Goal: Navigation & Orientation: Find specific page/section

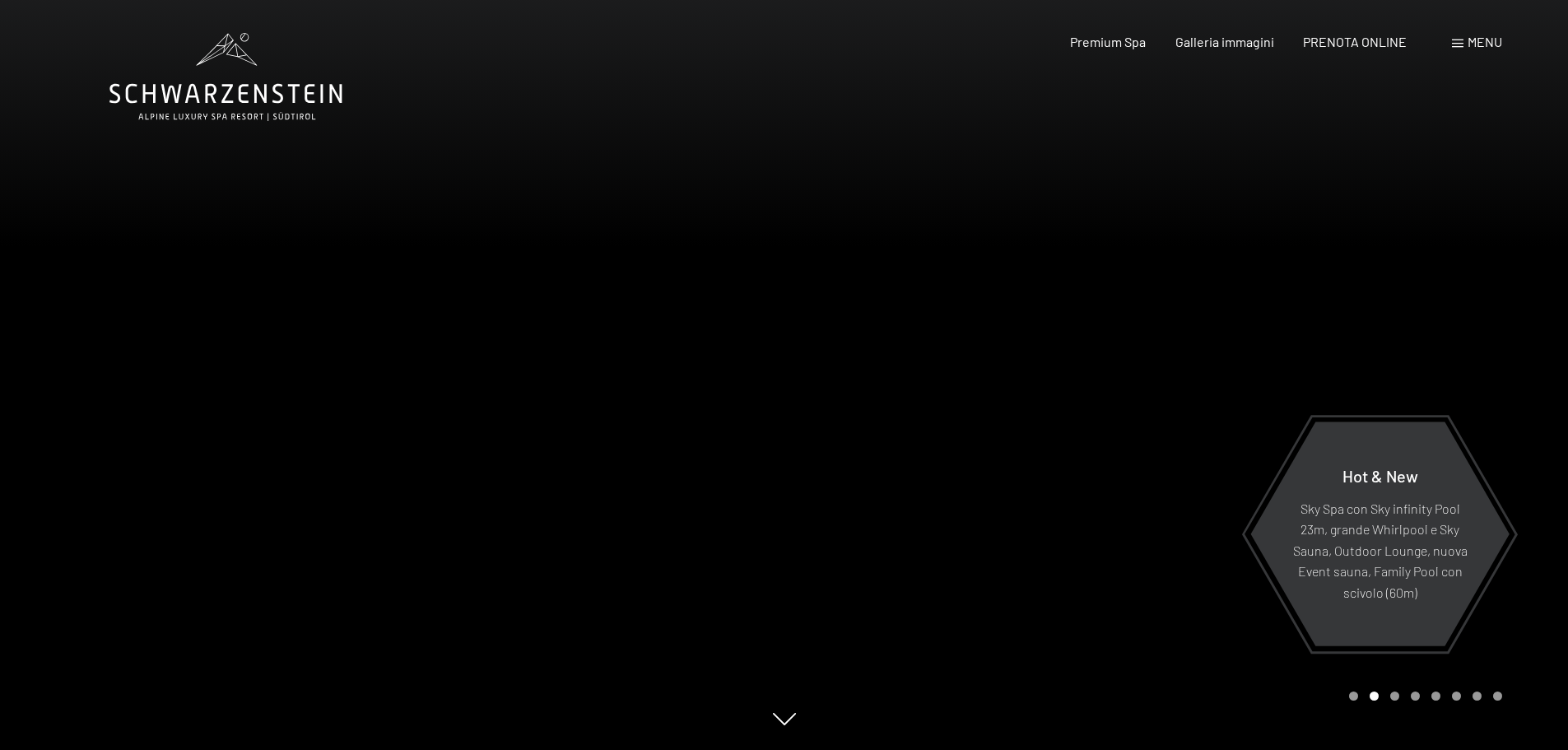
click at [1395, 695] on div "Carousel Page 3" at bounding box center [1395, 697] width 9 height 9
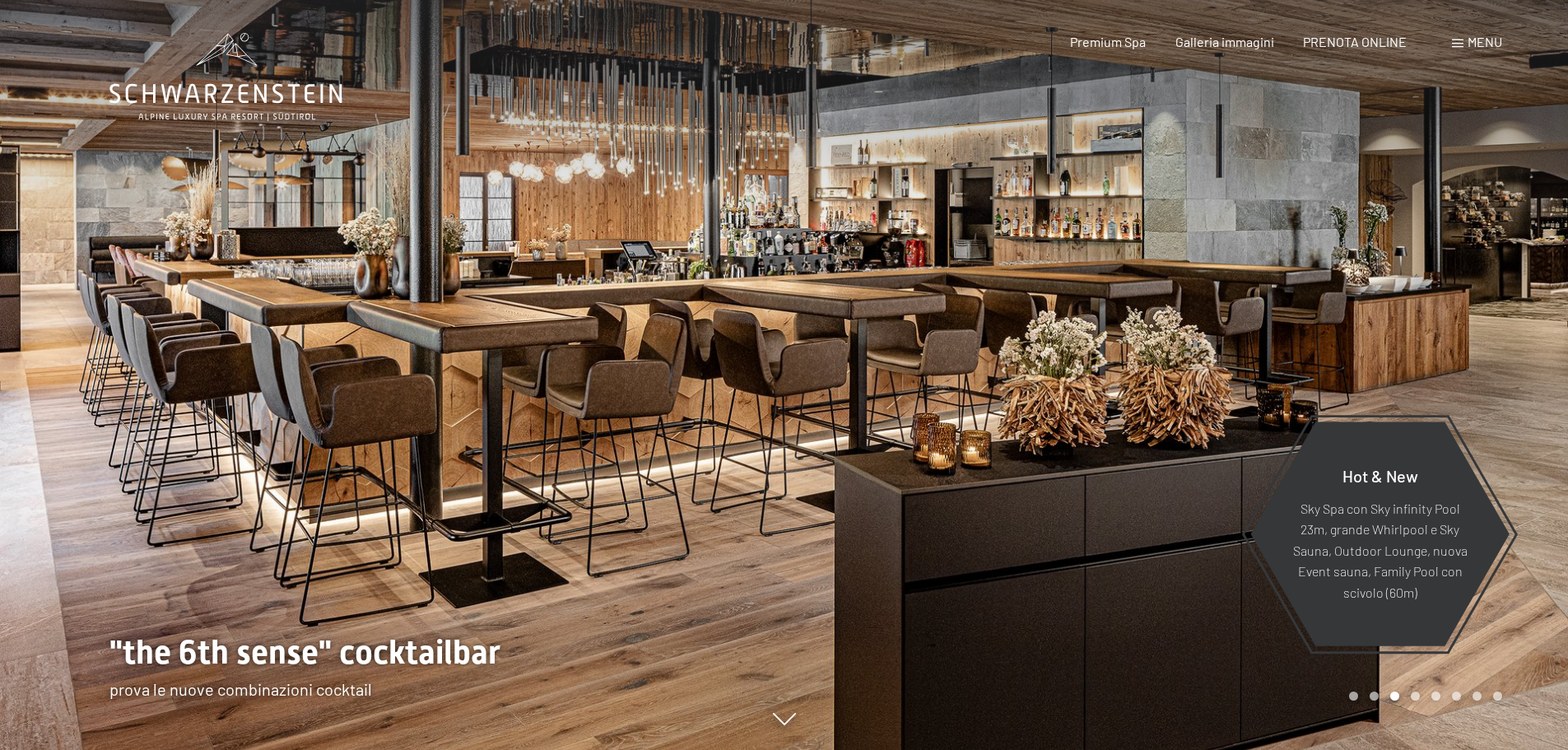
click at [1414, 699] on div "Carousel Page 4" at bounding box center [1415, 697] width 9 height 9
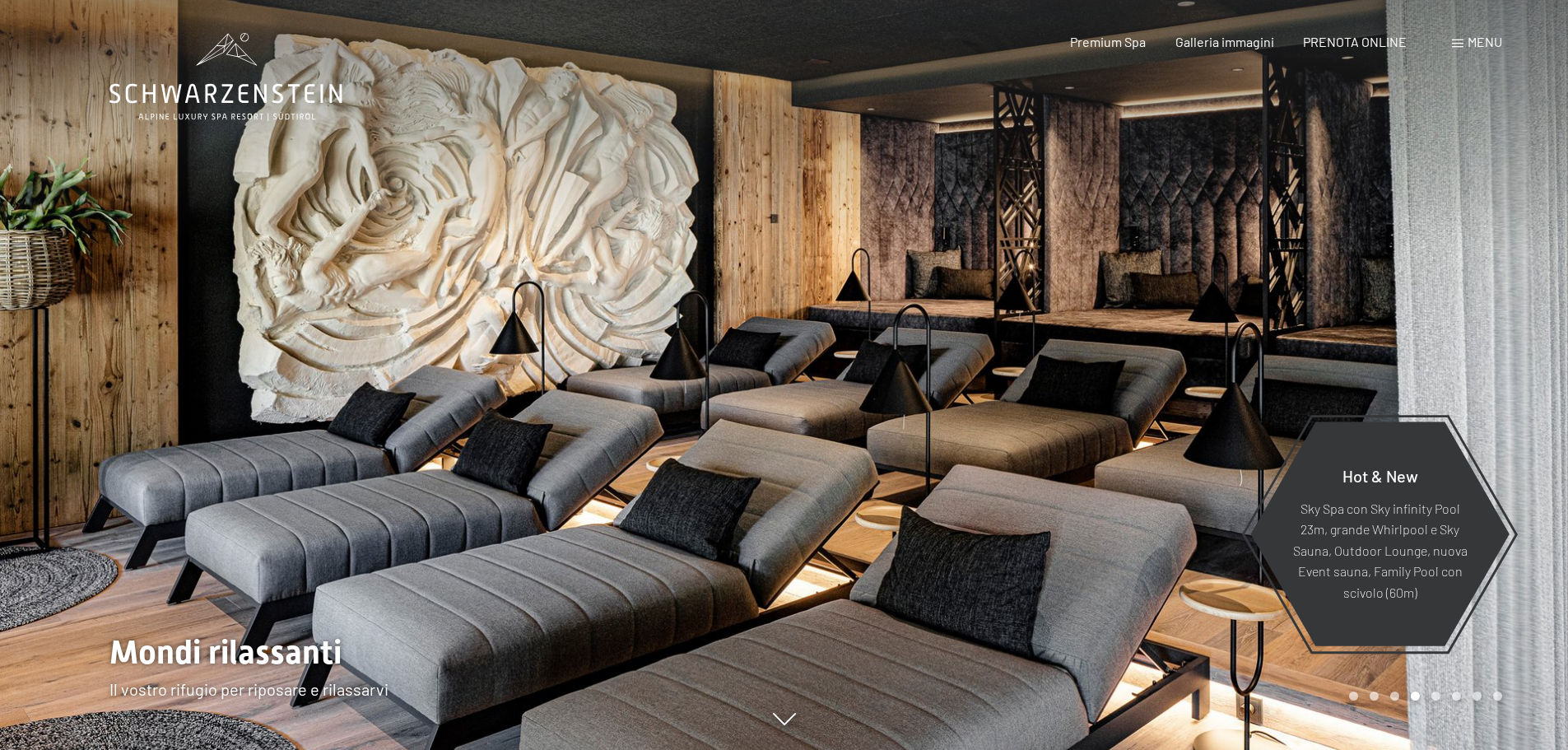
click at [1433, 699] on div "Carousel Page 5" at bounding box center [1436, 697] width 9 height 9
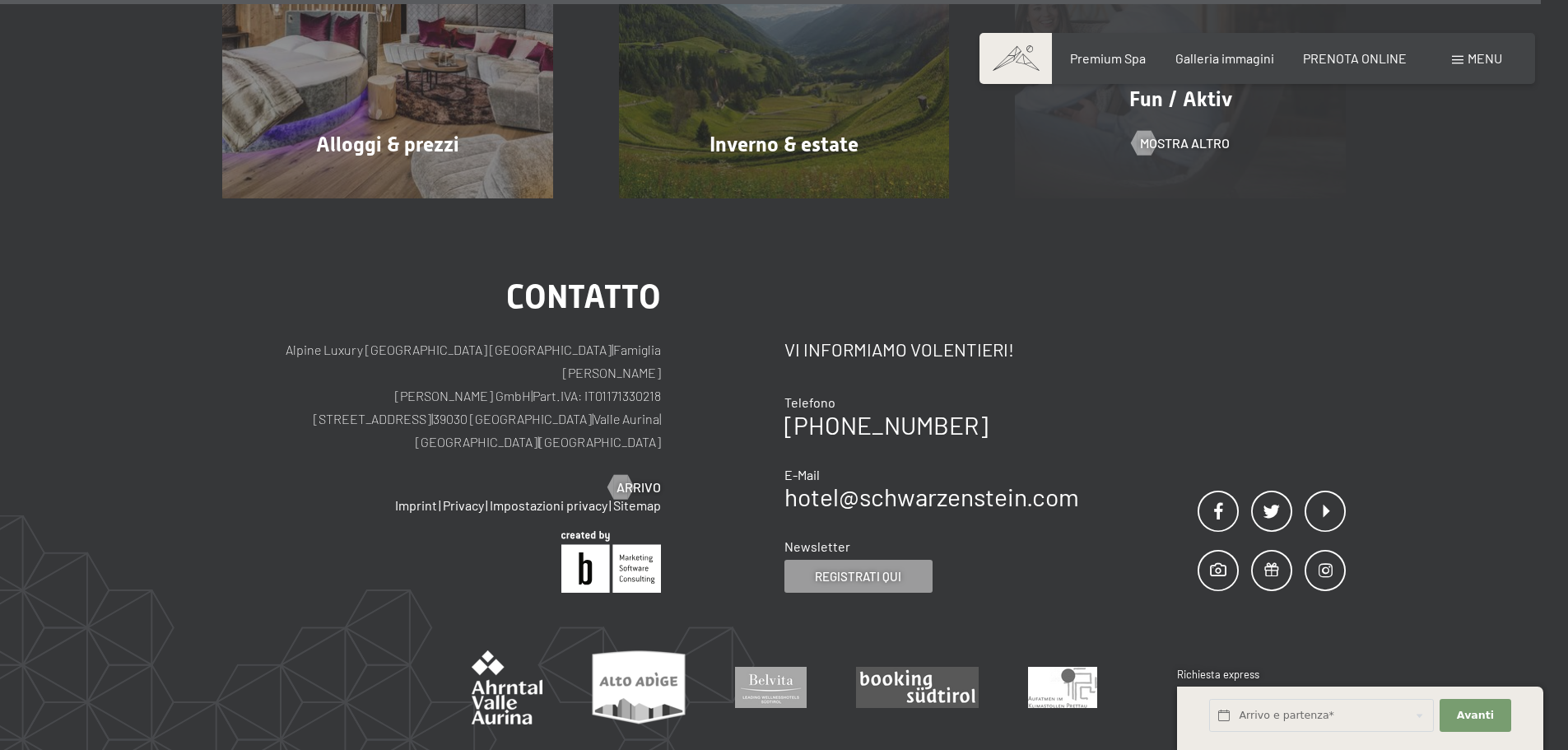
scroll to position [8129, 0]
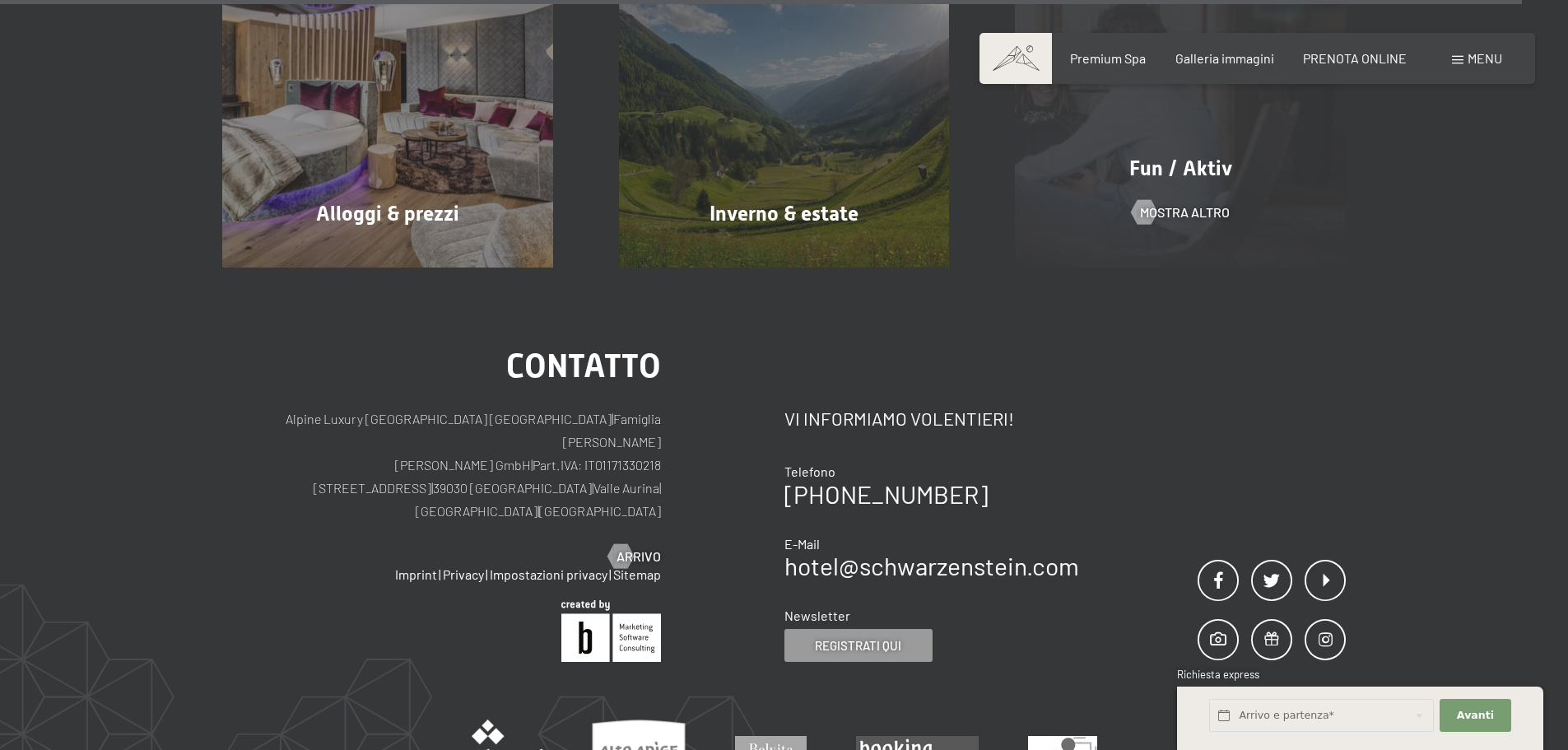
click at [1190, 154] on div "Fun / Aktiv" at bounding box center [1181, 168] width 397 height 29
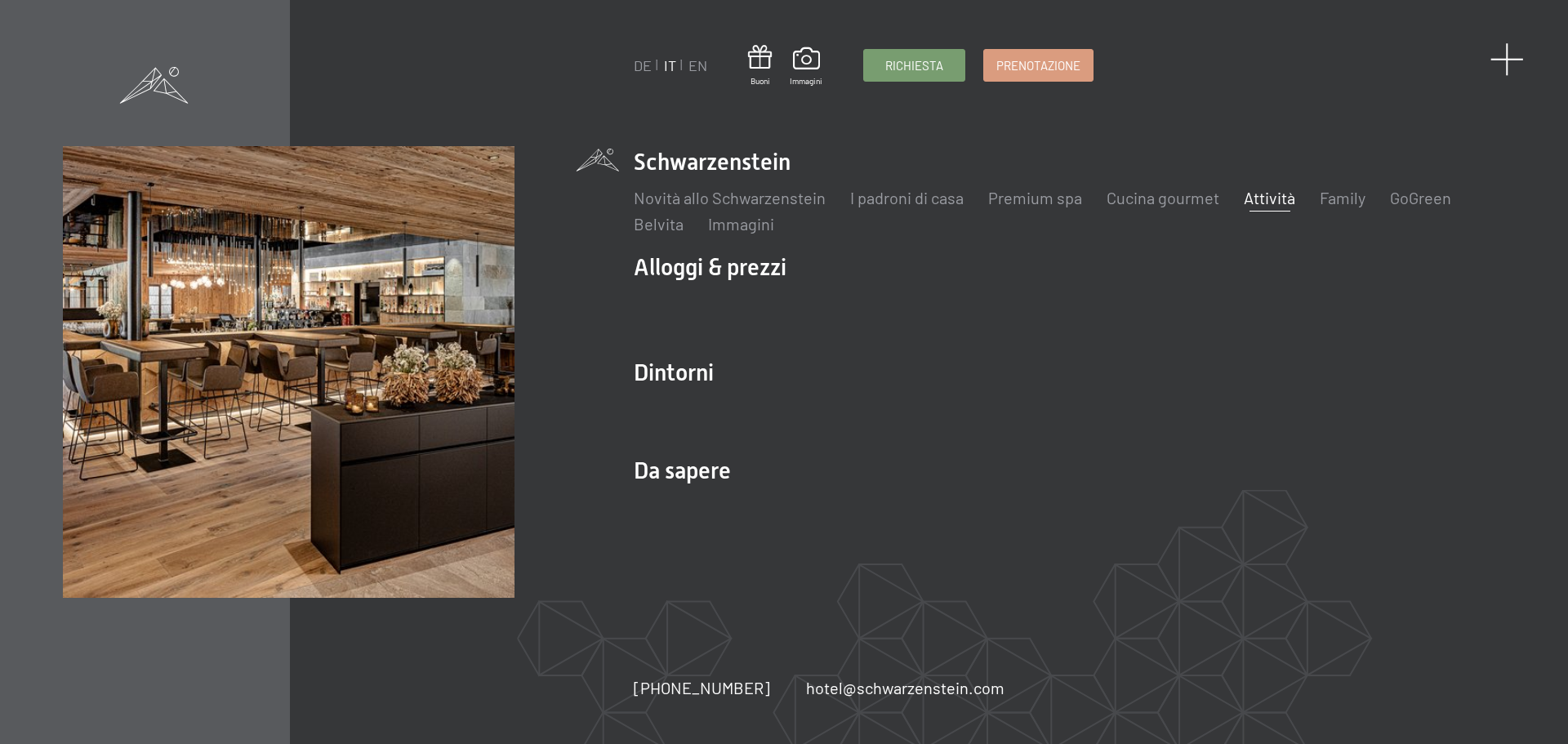
click at [1508, 64] on span at bounding box center [1507, 59] width 33 height 33
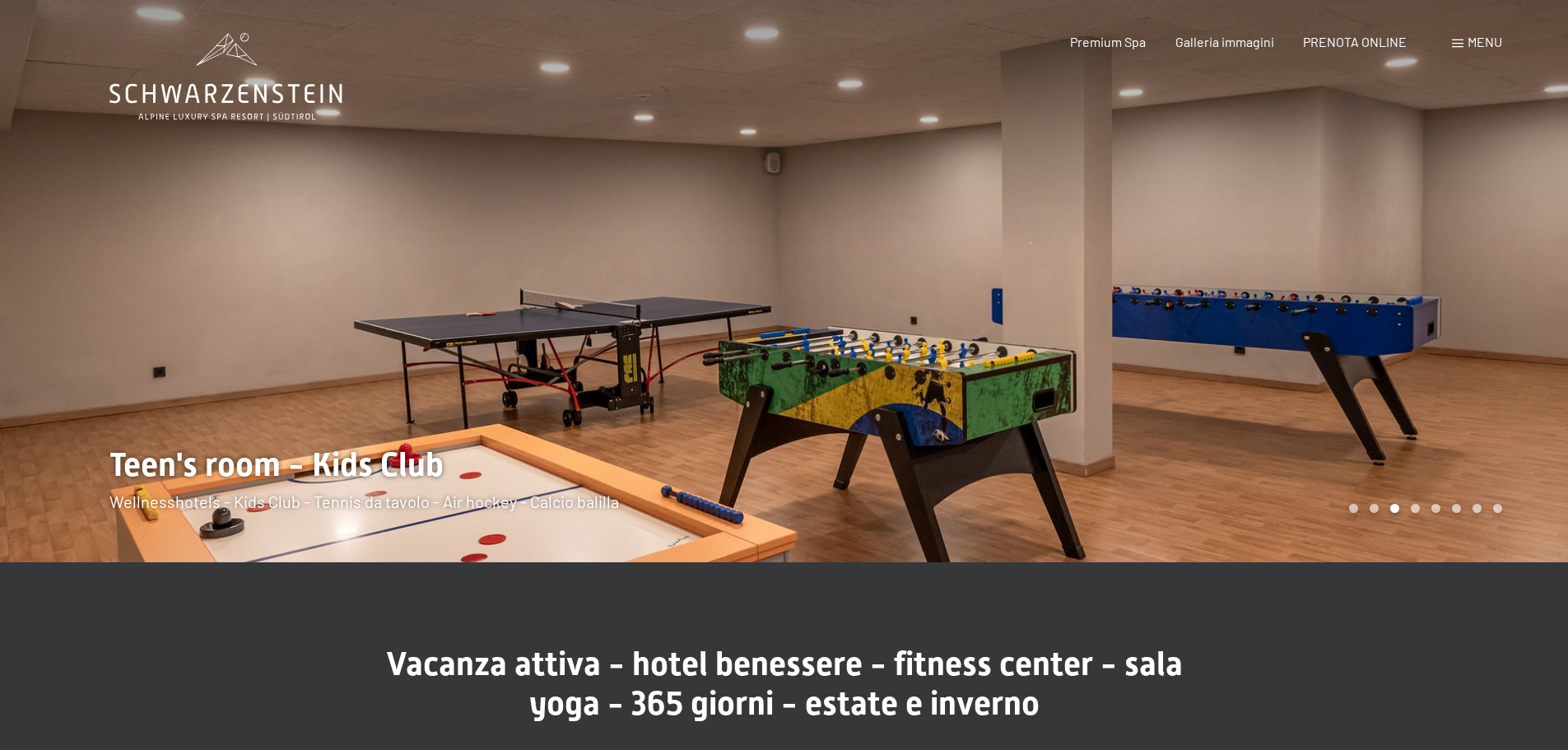
click at [1416, 506] on div "Carousel Page 4" at bounding box center [1415, 509] width 9 height 9
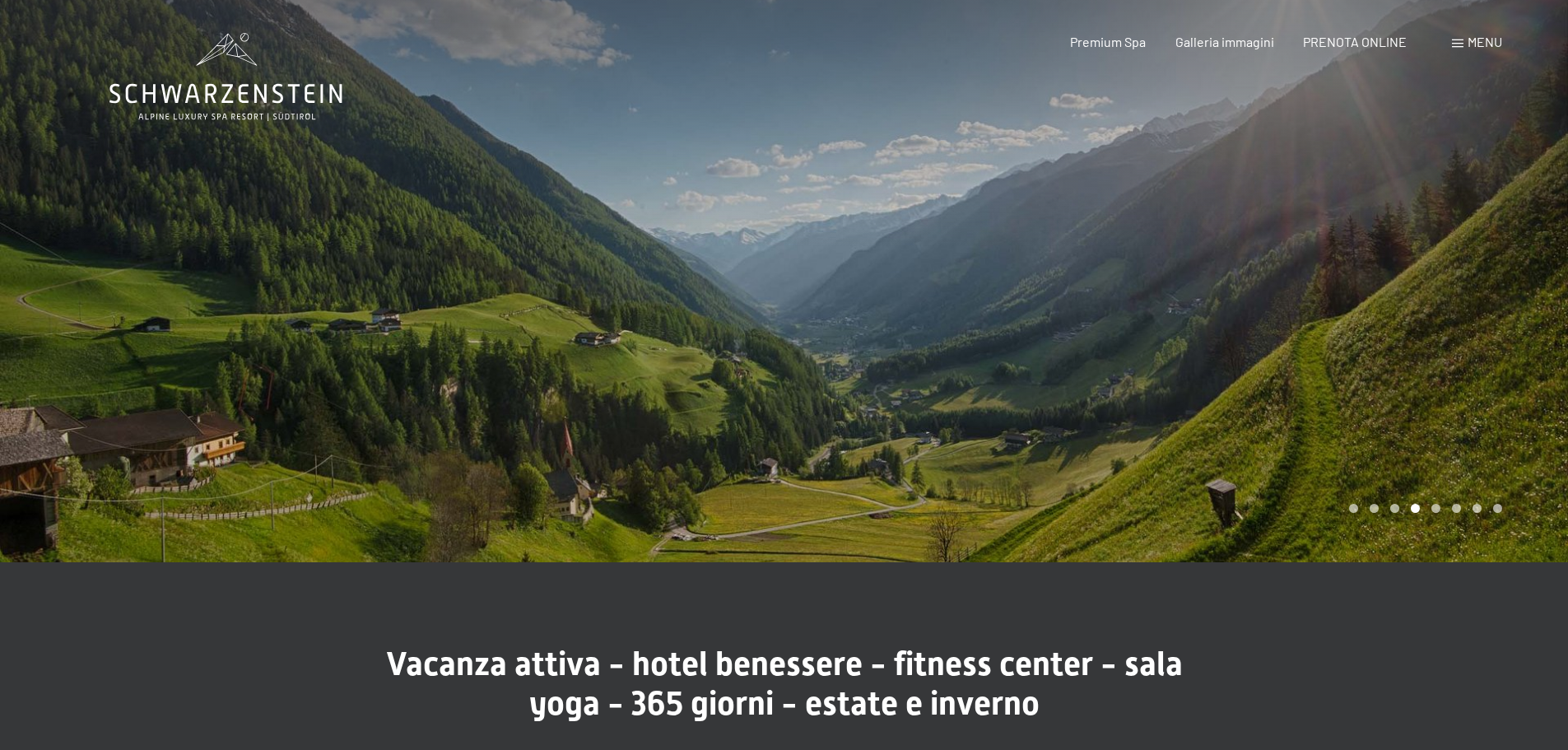
click at [1439, 511] on div "Carousel Page 5" at bounding box center [1436, 509] width 9 height 9
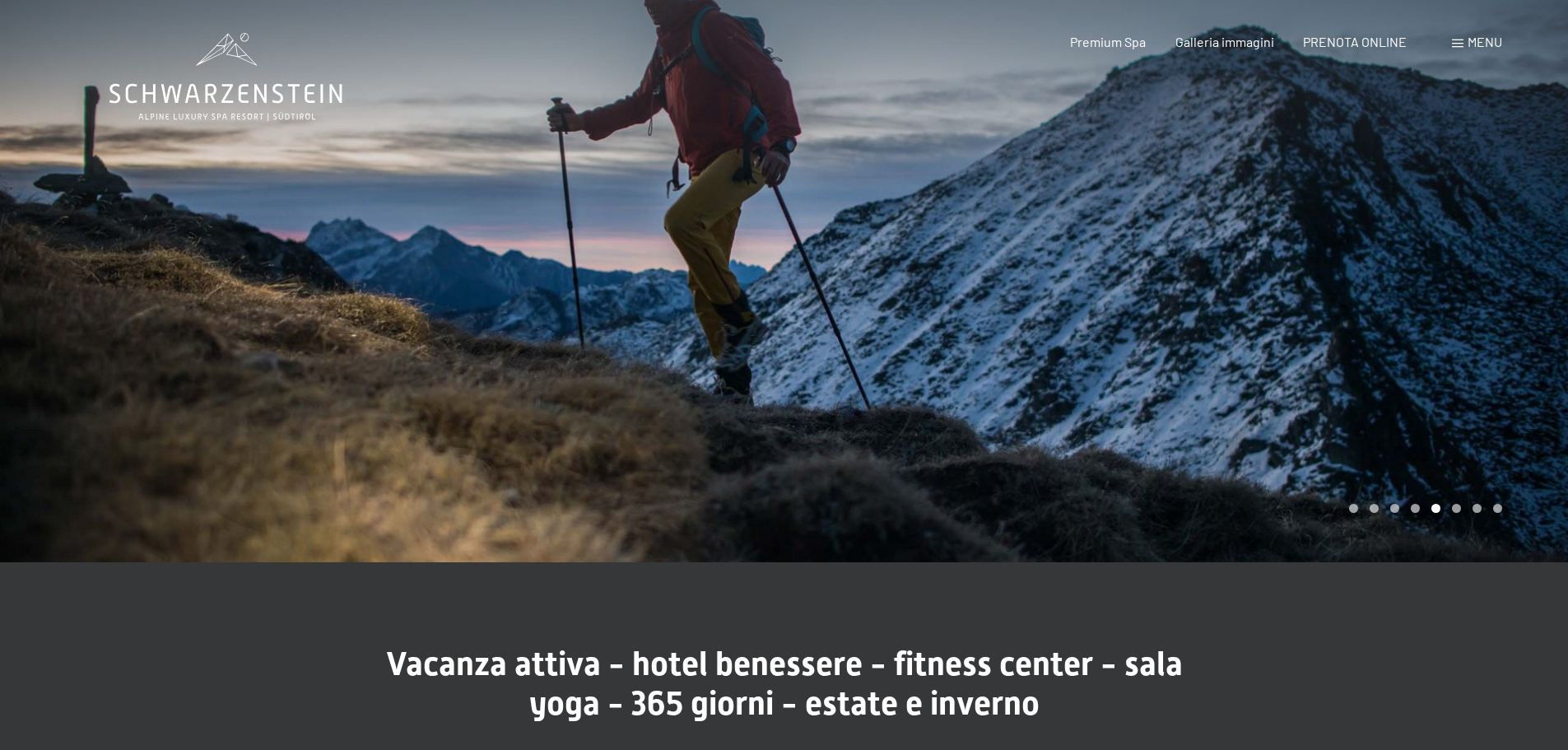
click at [1453, 508] on div "Carousel Page 6" at bounding box center [1456, 509] width 9 height 9
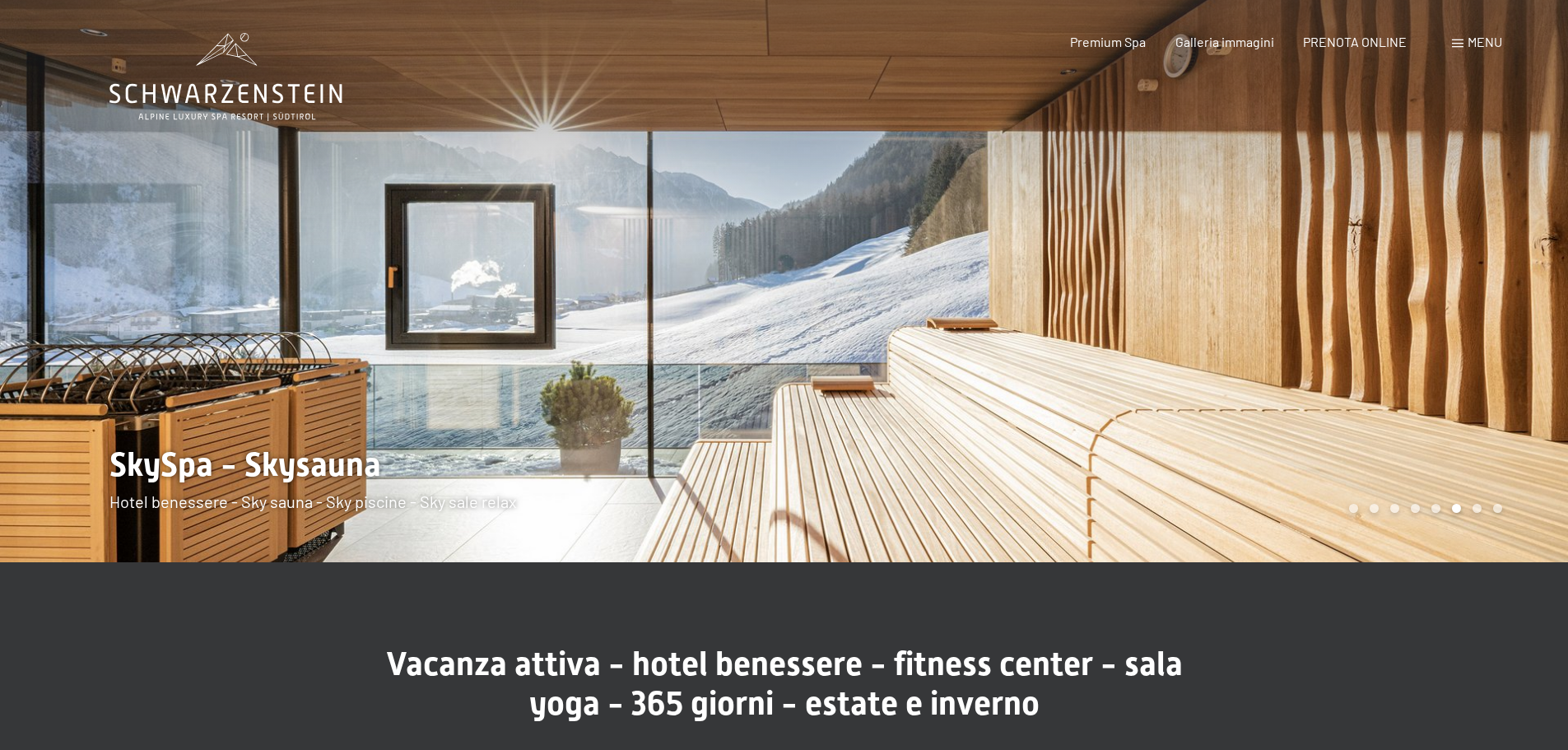
click at [1478, 509] on div "Carousel Page 7" at bounding box center [1478, 509] width 9 height 9
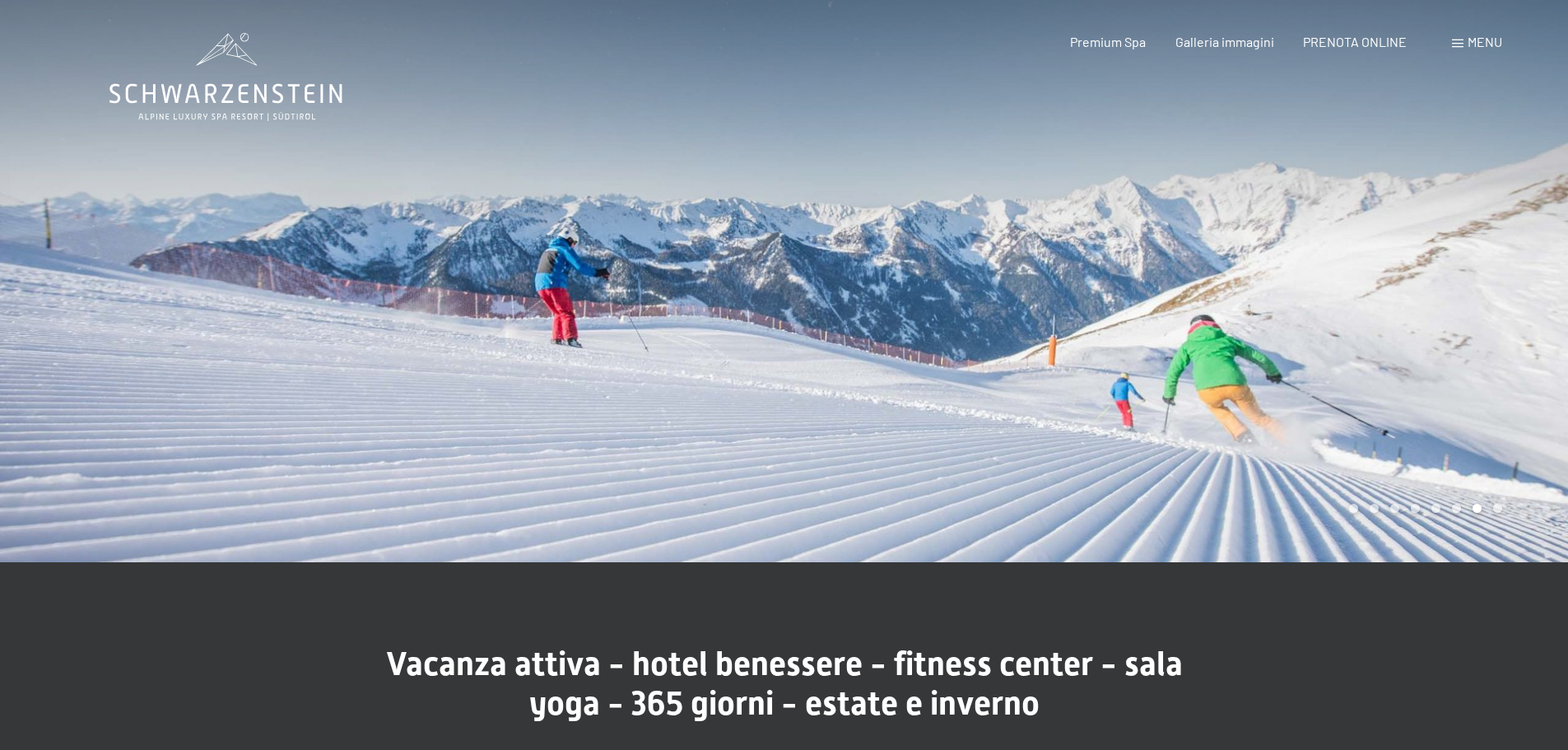
click at [1496, 507] on div "Carousel Page 8" at bounding box center [1498, 509] width 9 height 9
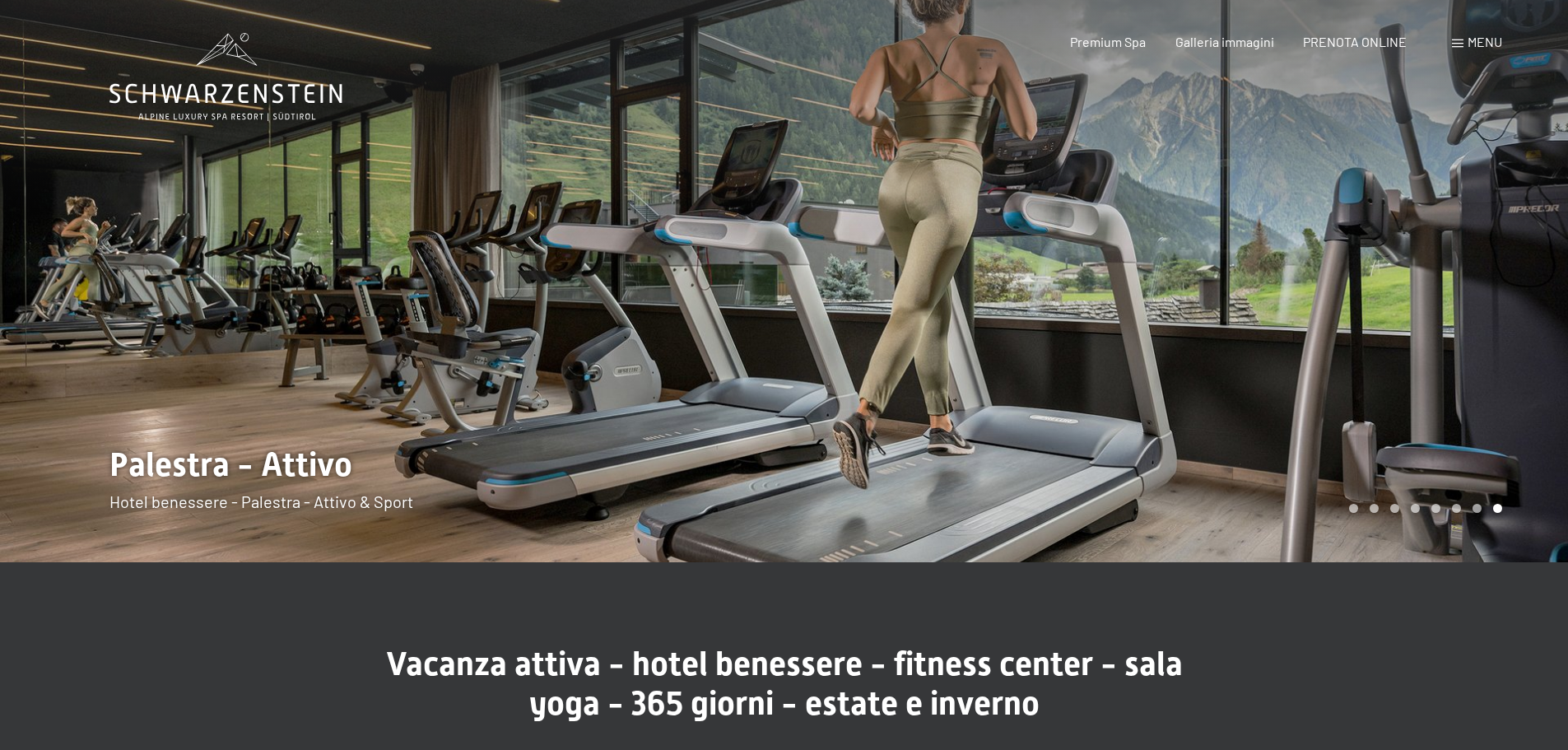
click at [1352, 510] on div "Carousel Page 1" at bounding box center [1354, 509] width 9 height 9
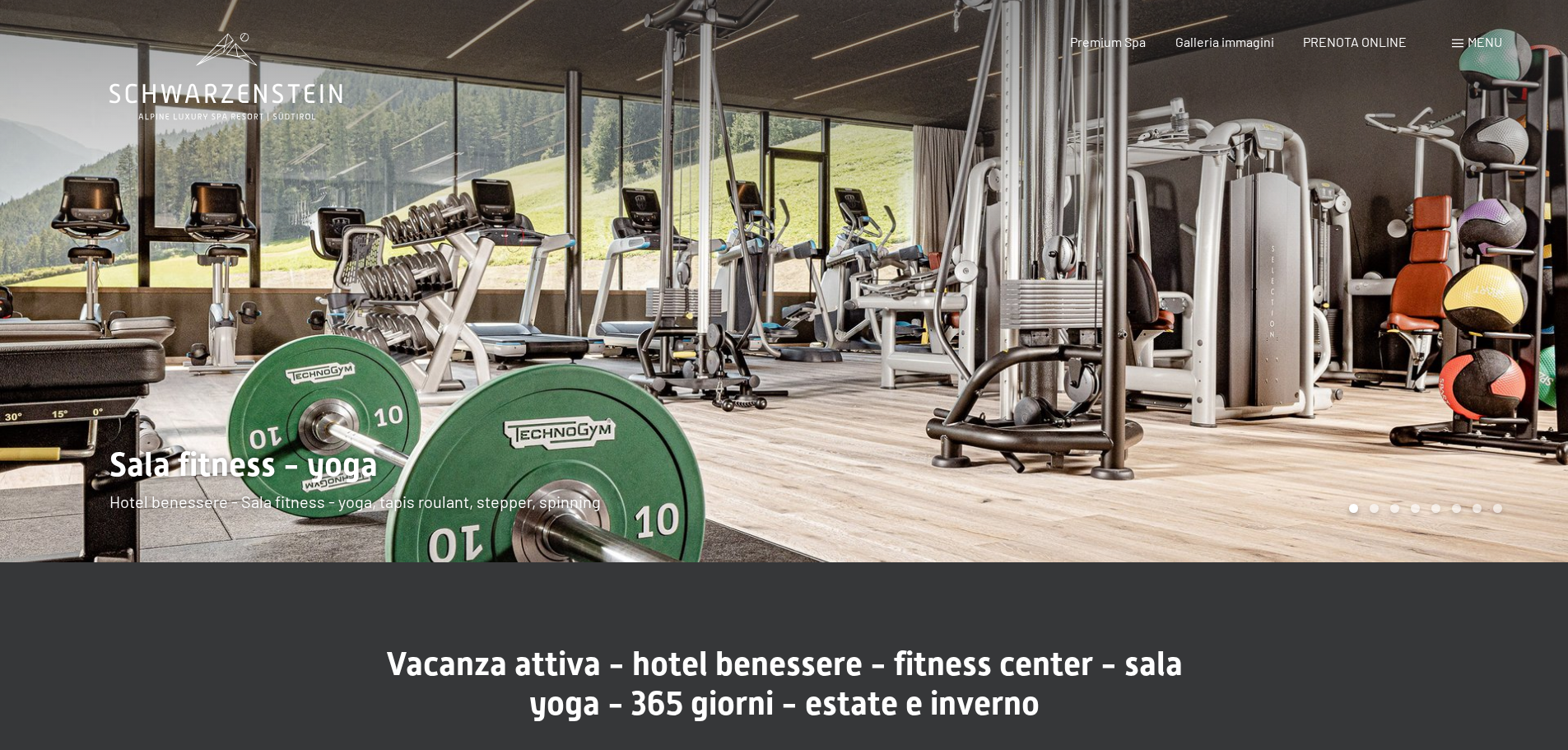
click at [1377, 511] on div "Carousel Page 2" at bounding box center [1374, 509] width 9 height 9
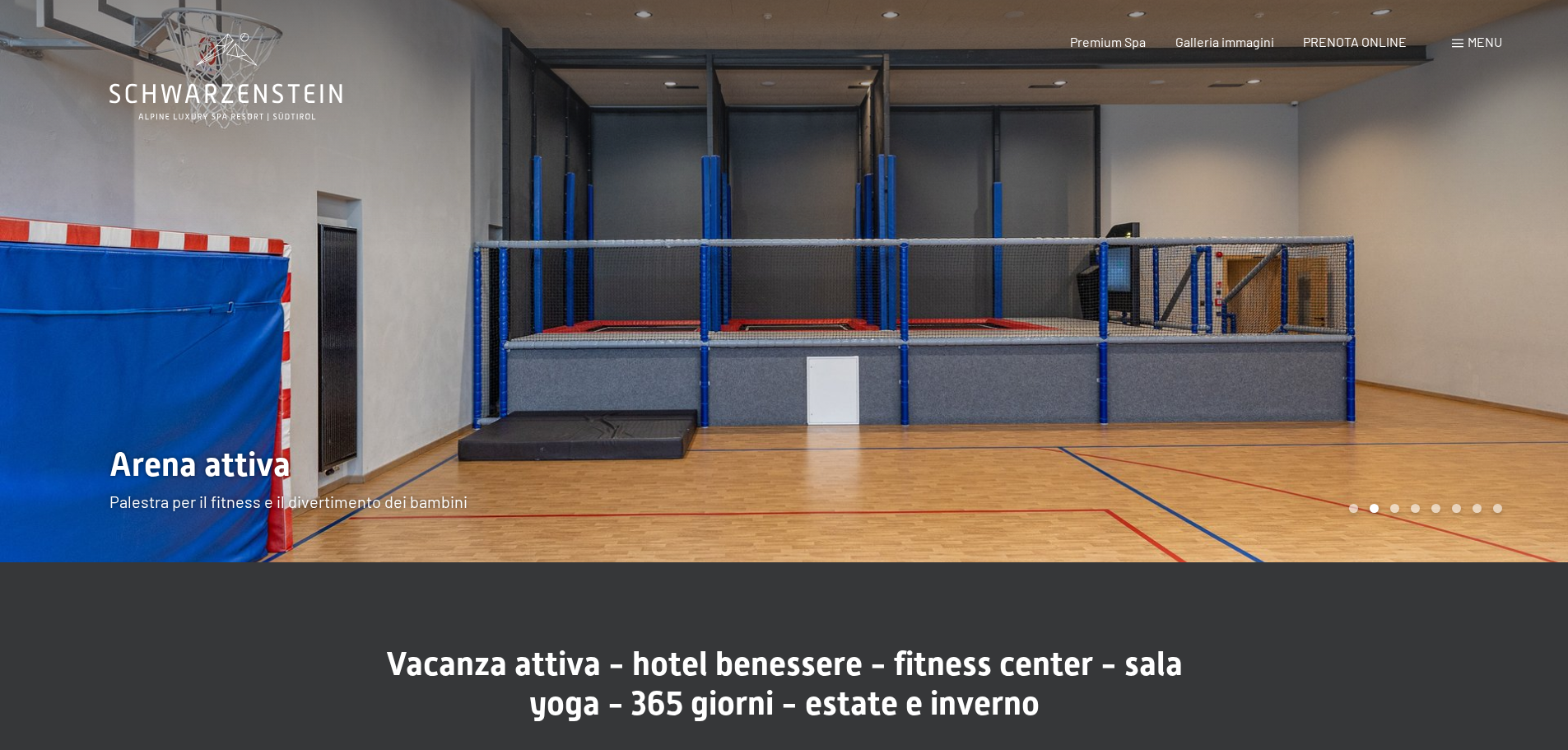
click at [1394, 512] on div "Carousel Pagination" at bounding box center [1423, 509] width 159 height 9
click at [1394, 512] on div "Carousel Page 3" at bounding box center [1395, 509] width 9 height 9
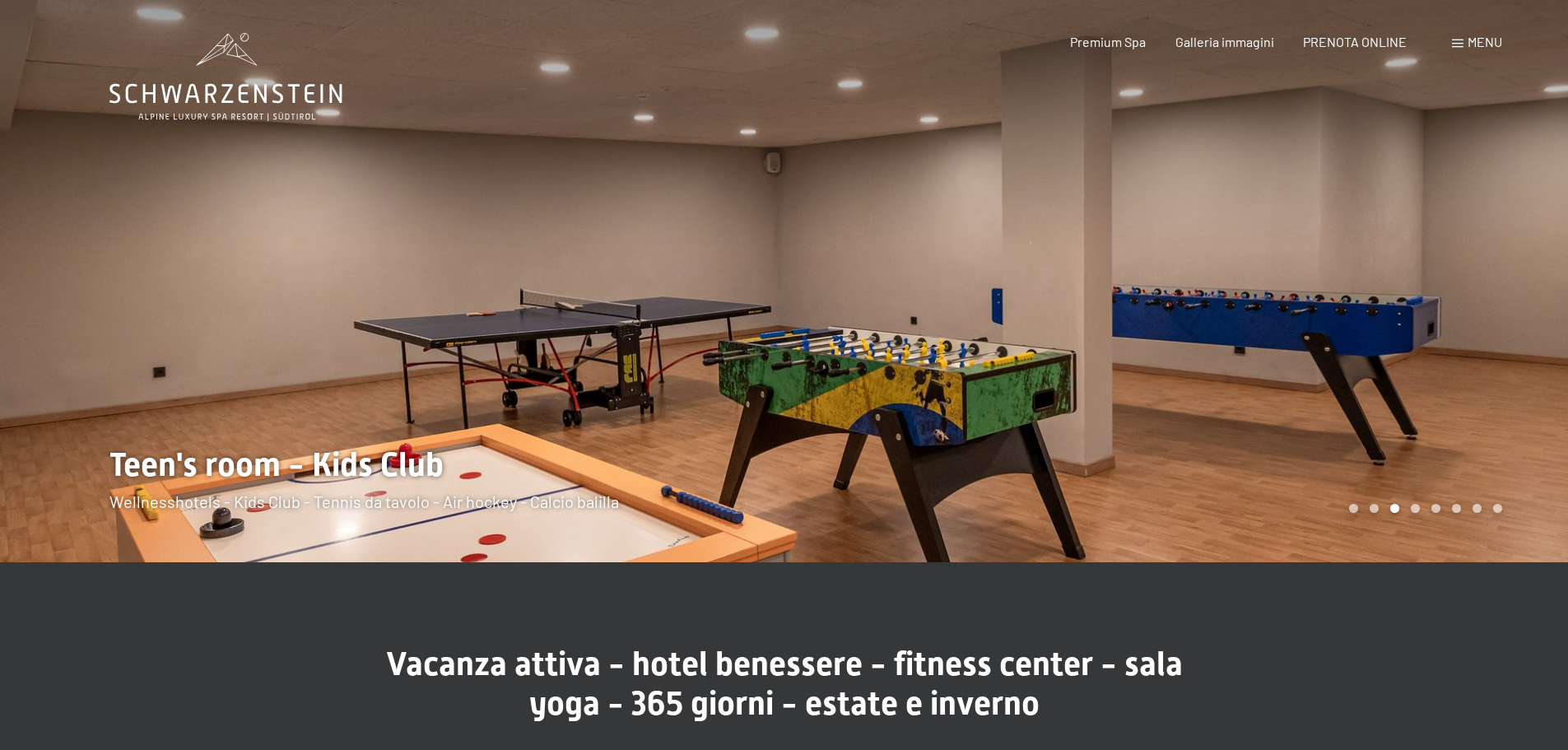
click at [1421, 510] on div "Carousel Pagination" at bounding box center [1423, 509] width 159 height 9
click at [1413, 508] on div "Carousel Page 4" at bounding box center [1415, 509] width 9 height 9
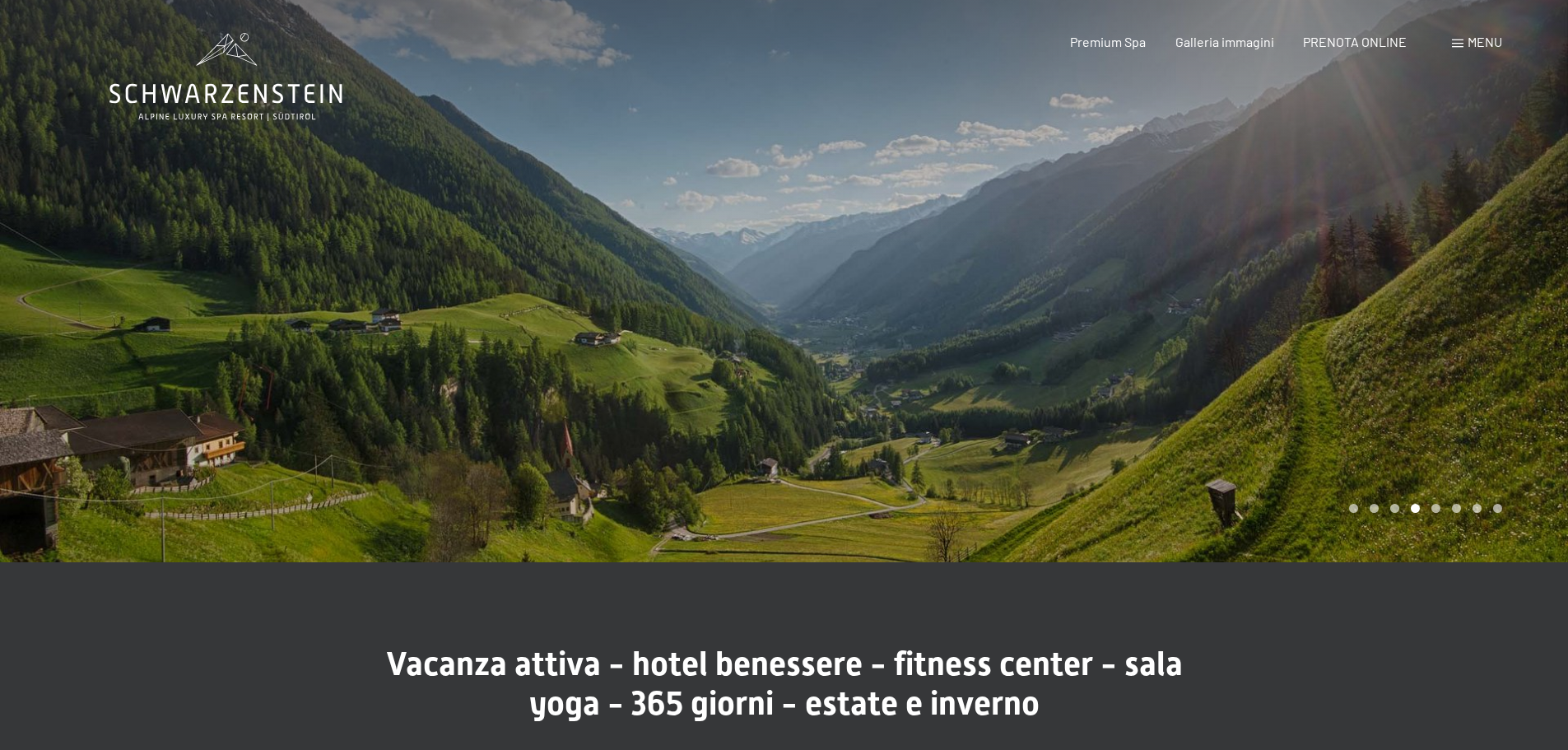
click at [1439, 512] on div "Carousel Pagination" at bounding box center [1423, 509] width 159 height 9
click at [1430, 510] on div "Carousel Pagination" at bounding box center [1423, 509] width 159 height 9
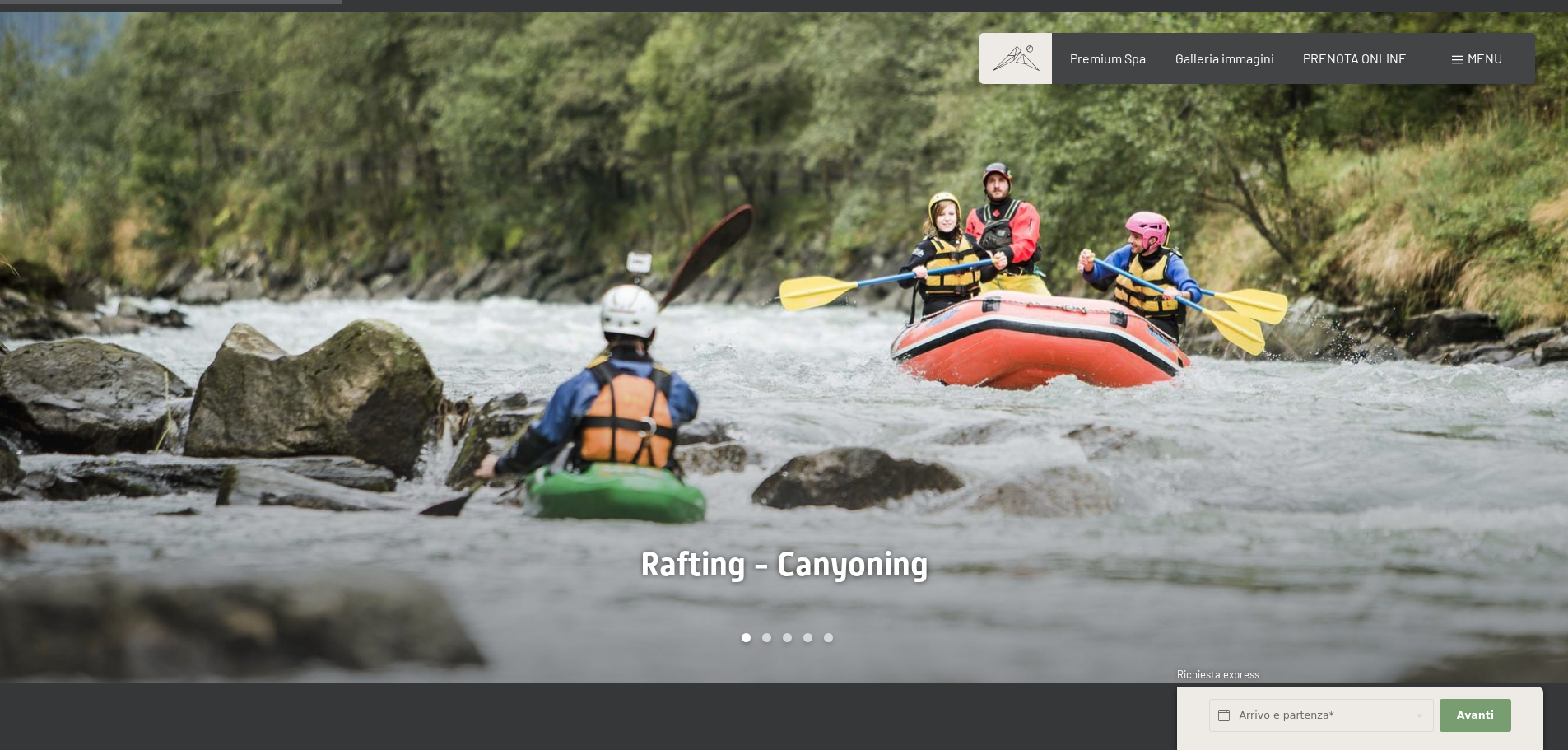
scroll to position [1235, 0]
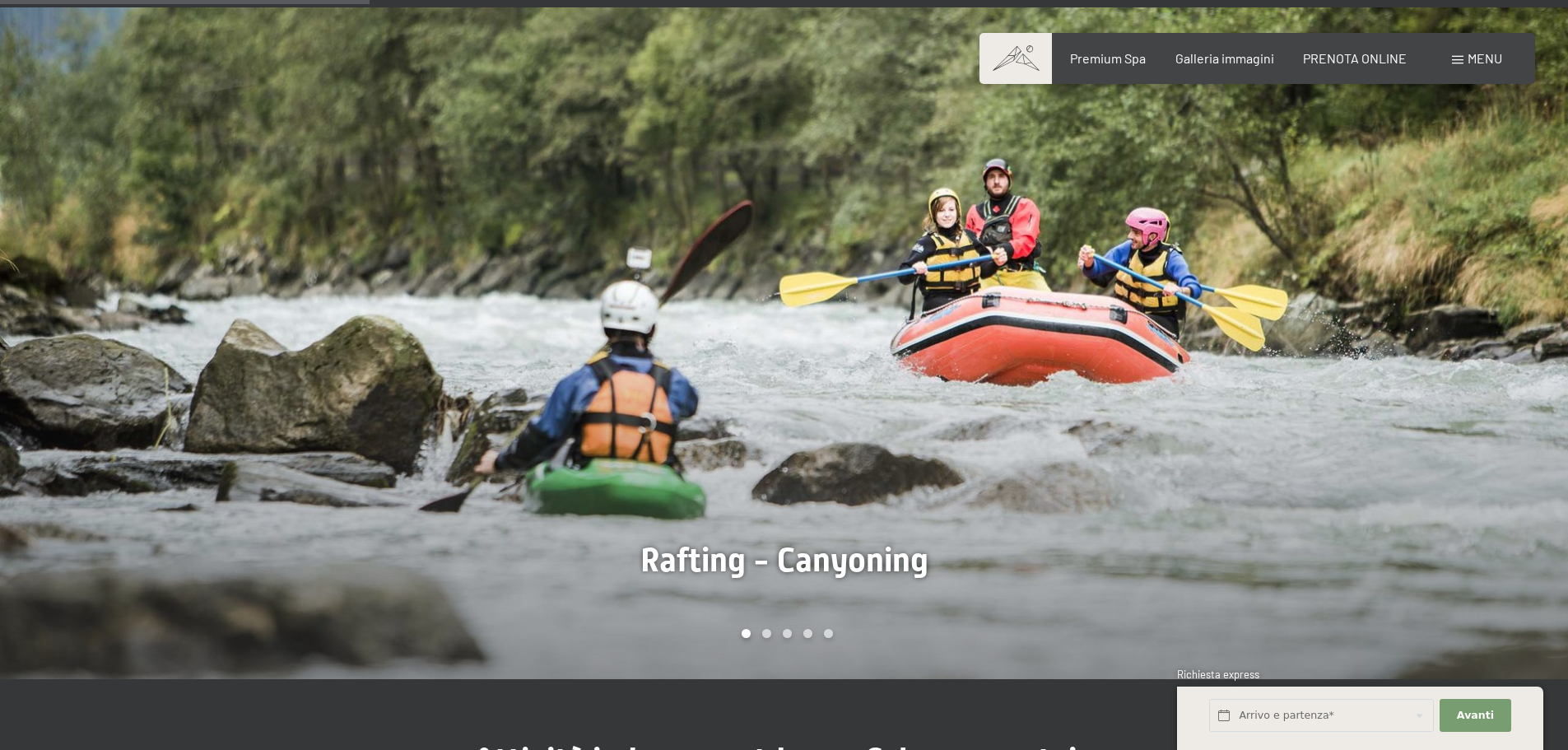
click at [767, 629] on div "Carousel Page 2" at bounding box center [767, 634] width 9 height 9
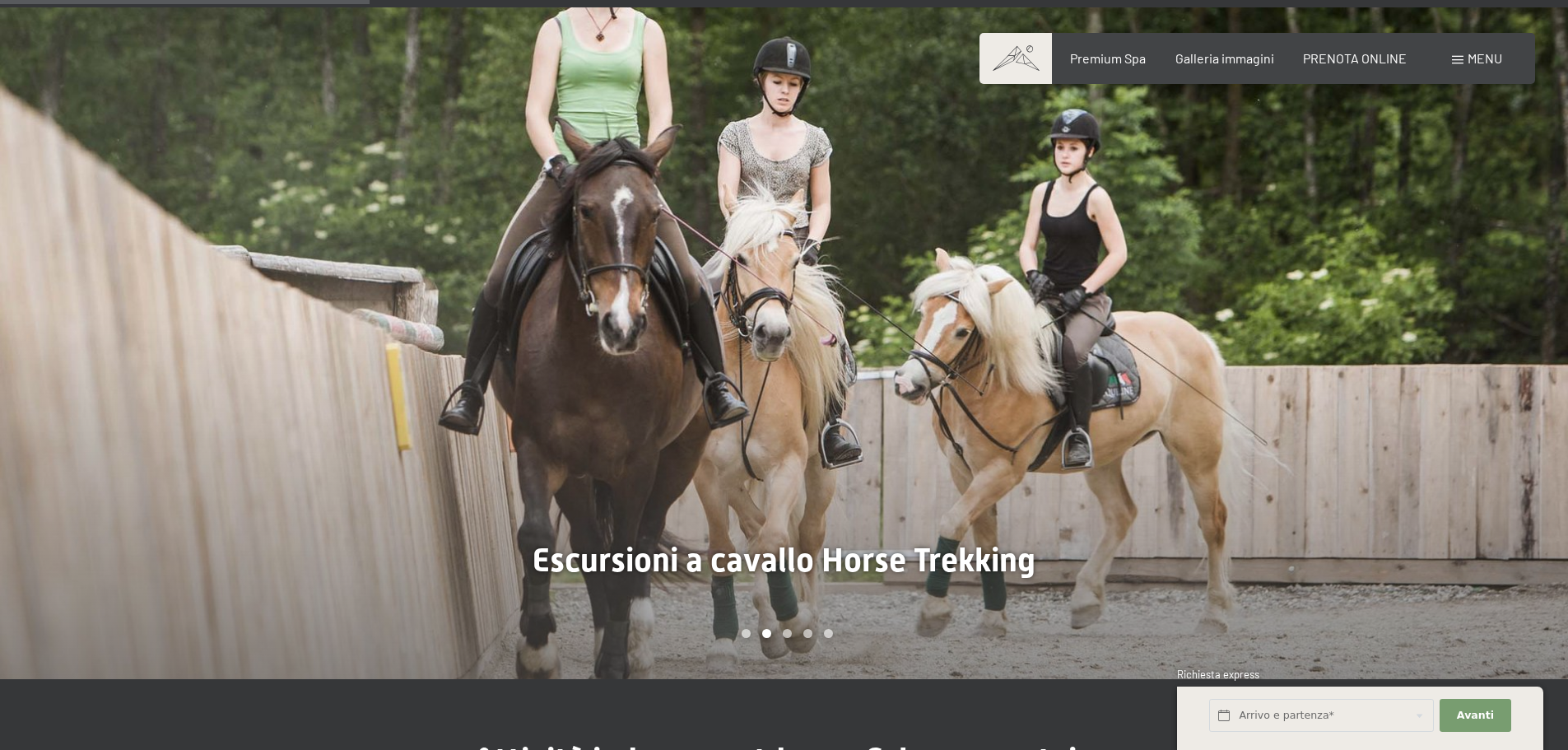
click at [790, 629] on div "Carousel Page 3" at bounding box center [788, 634] width 9 height 9
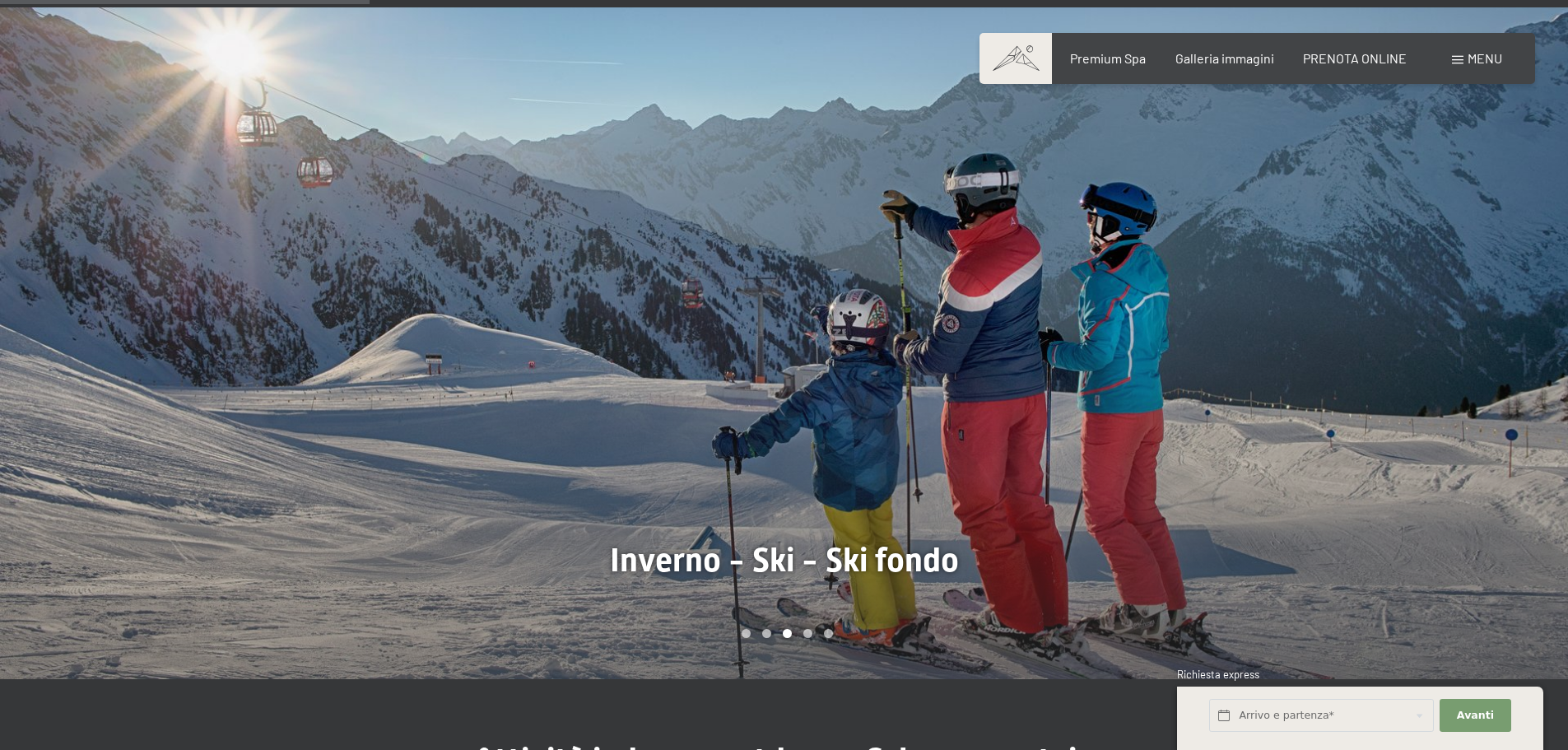
click at [812, 629] on div "Carousel Page 4" at bounding box center [808, 634] width 9 height 9
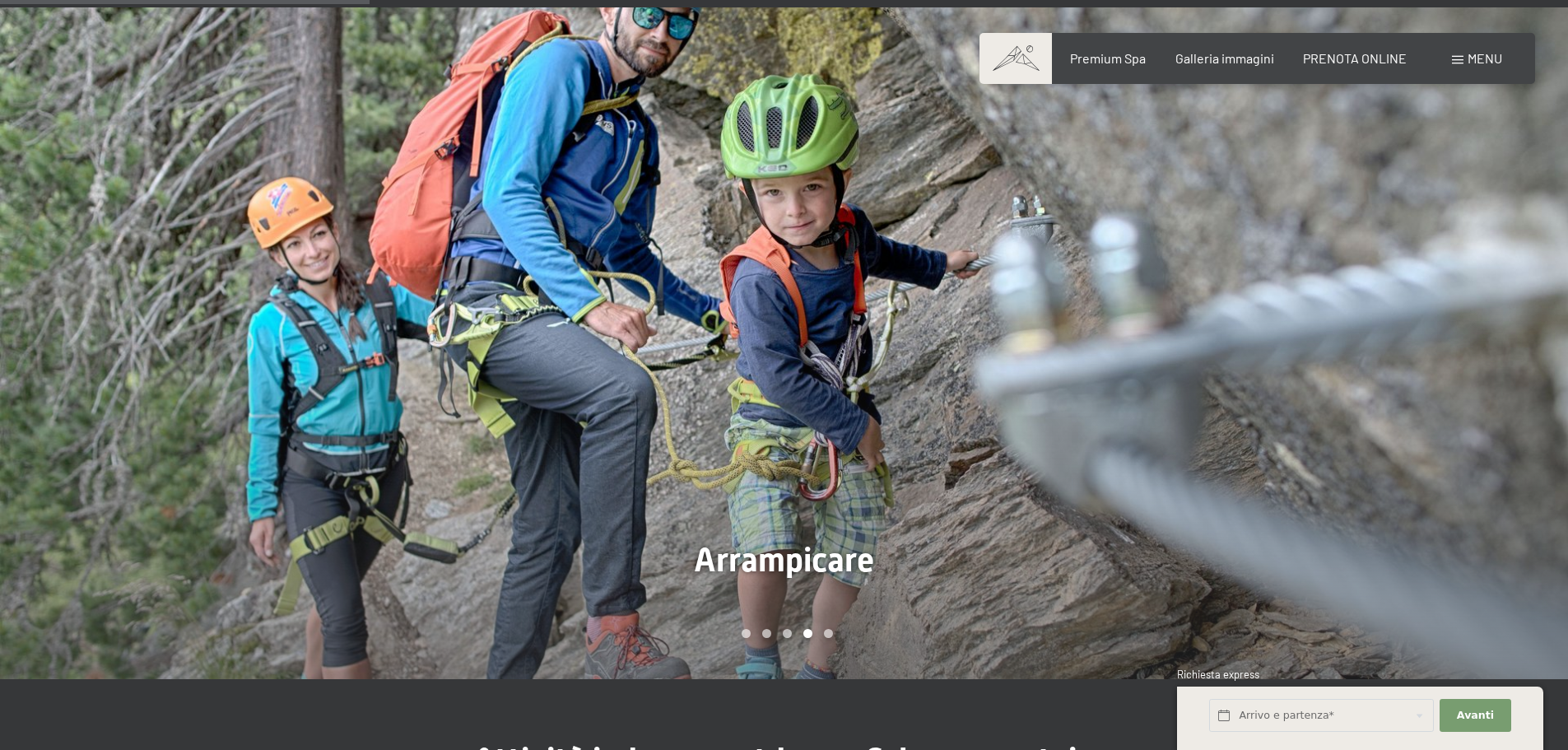
click at [832, 629] on div "Carousel Pagination" at bounding box center [784, 634] width 97 height 9
click at [830, 629] on div at bounding box center [1176, 343] width 784 height 672
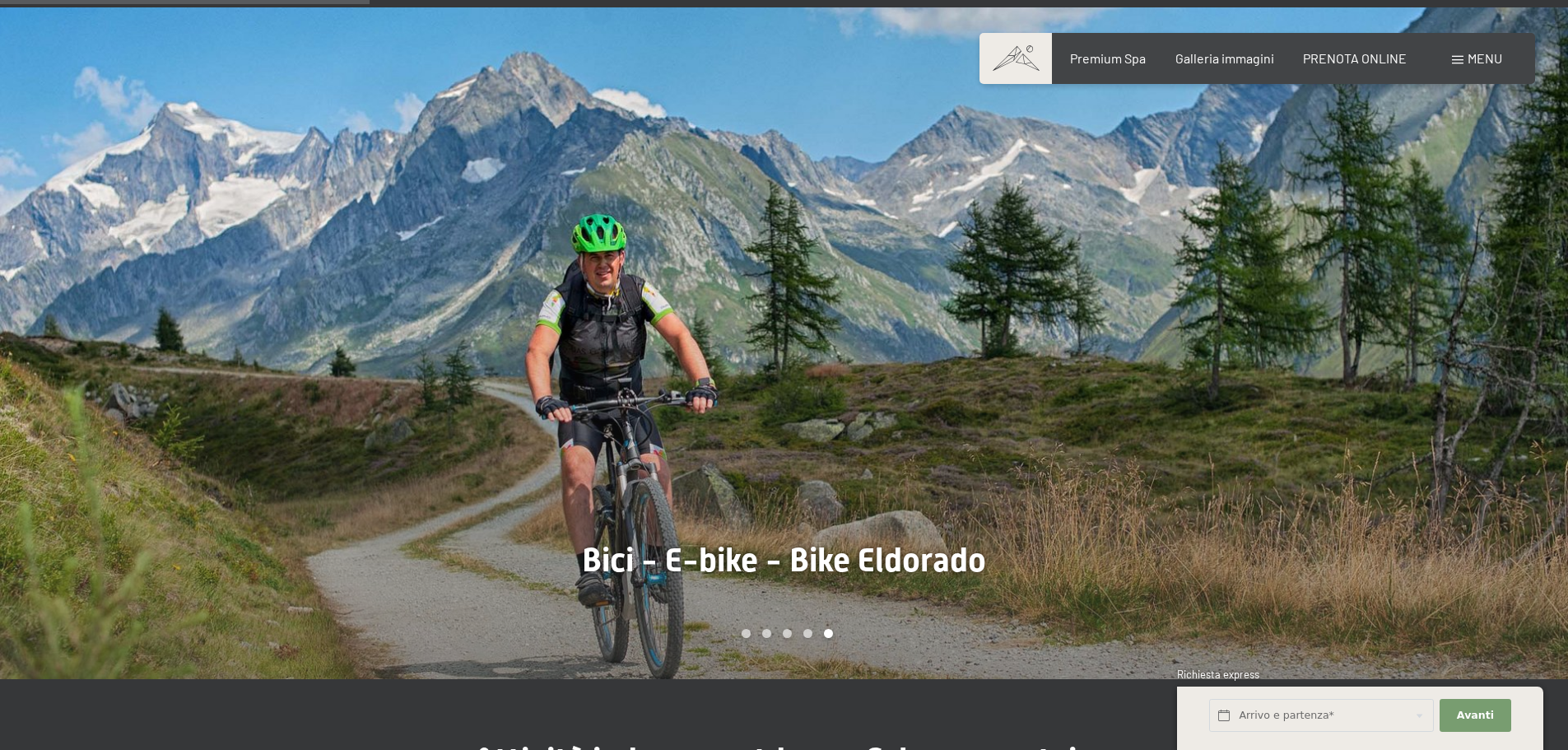
click at [822, 629] on div "Carousel Pagination" at bounding box center [784, 634] width 97 height 9
click at [827, 629] on div "Carousel Page 5 (Current Slide)" at bounding box center [829, 634] width 9 height 9
click at [808, 629] on div "Carousel Page 4" at bounding box center [808, 634] width 9 height 9
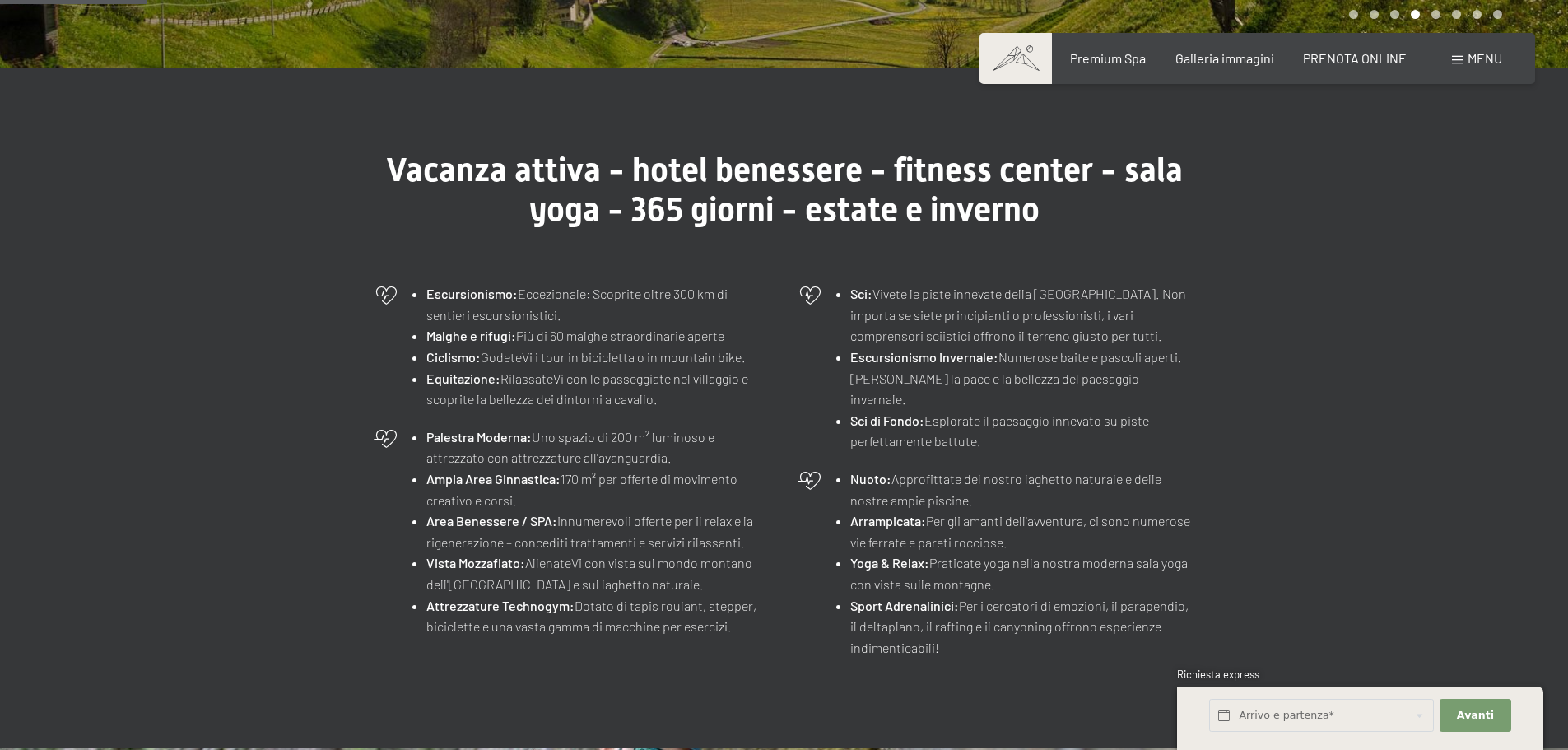
scroll to position [165, 0]
